Goal: Find specific page/section: Find specific page/section

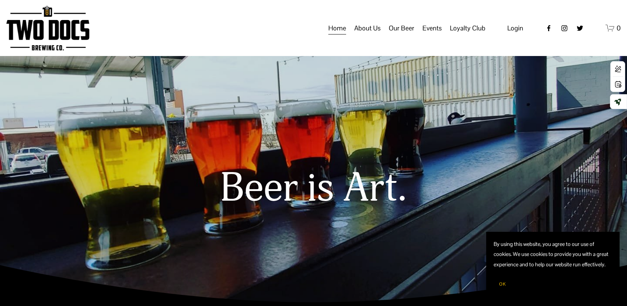
click at [403, 34] on span "Our Beer" at bounding box center [401, 28] width 26 height 13
click at [0, 0] on span "Taproom Menu" at bounding box center [0, 0] width 0 height 0
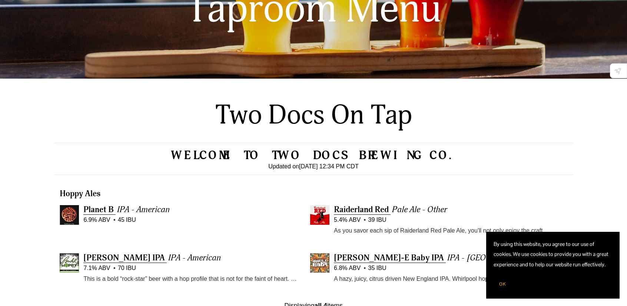
scroll to position [119, 0]
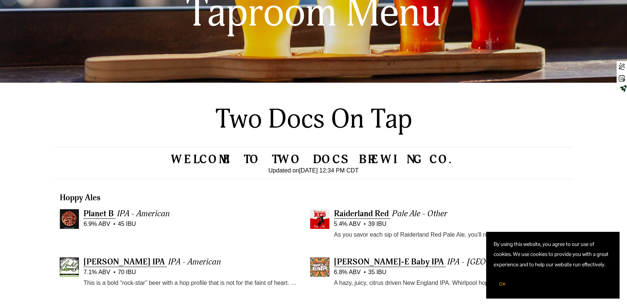
click at [503, 280] on button "OK" at bounding box center [502, 284] width 18 height 14
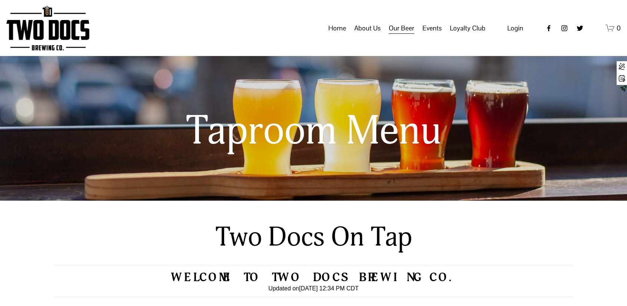
scroll to position [0, 0]
